Goal: Feedback & Contribution: Contribute content

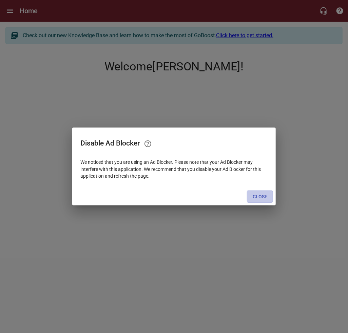
click at [261, 199] on span "Close" at bounding box center [259, 197] width 15 height 8
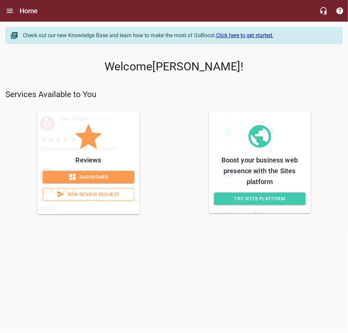
click at [87, 198] on span "New Review Request" at bounding box center [88, 194] width 80 height 8
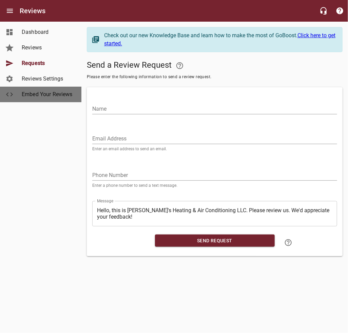
click at [35, 97] on span "Embed Your Reviews" at bounding box center [48, 94] width 52 height 8
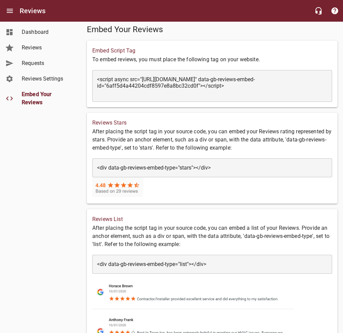
scroll to position [34, 0]
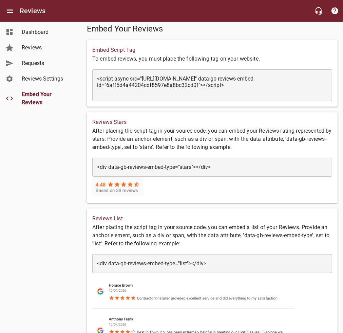
drag, startPoint x: 190, startPoint y: 166, endPoint x: 69, endPoint y: 134, distance: 125.6
click at [68, 134] on div "Dashboard Reviews Requests Reviews Settings Embed Your Reviews" at bounding box center [41, 166] width 82 height 333
click at [73, 48] on span "Reviews" at bounding box center [48, 48] width 52 height 8
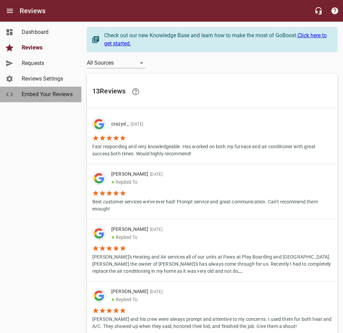
click at [60, 92] on span "Embed Your Reviews" at bounding box center [48, 94] width 52 height 8
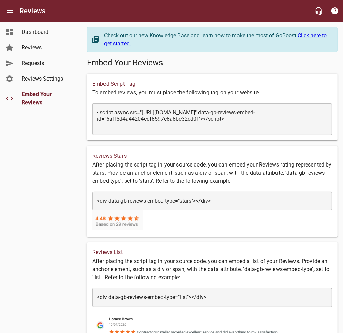
click at [33, 30] on span "Dashboard" at bounding box center [48, 32] width 52 height 8
